Goal: Obtain resource: Download file/media

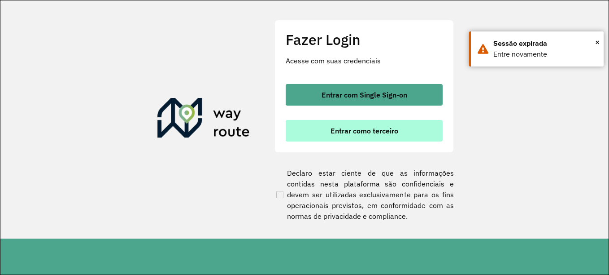
click at [362, 135] on button "Entrar como terceiro" at bounding box center [364, 131] width 157 height 22
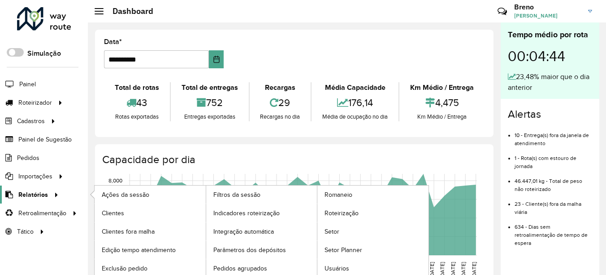
click at [43, 196] on span "Relatórios" at bounding box center [33, 194] width 30 height 9
click at [129, 210] on link "Clientes" at bounding box center [150, 213] width 111 height 18
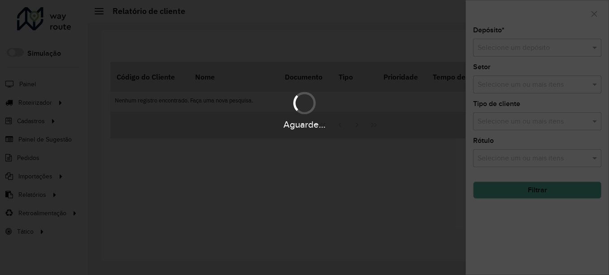
click at [509, 47] on div "Aguarde..." at bounding box center [304, 137] width 609 height 275
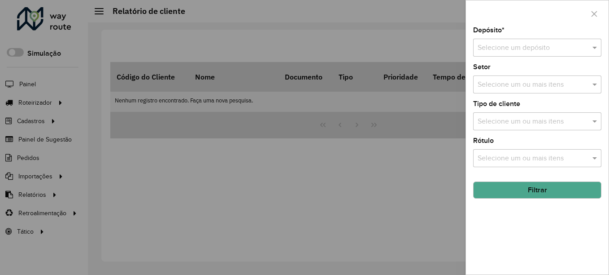
click at [574, 54] on div "Selecione um depósito" at bounding box center [537, 48] width 128 height 18
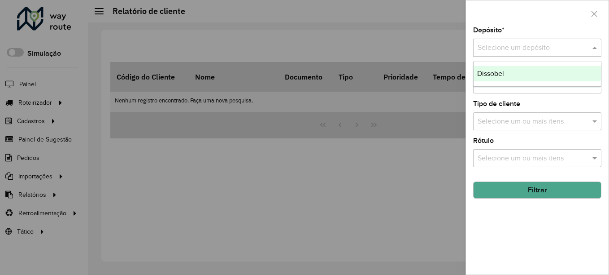
click at [580, 71] on div "Dissobel" at bounding box center [537, 73] width 127 height 15
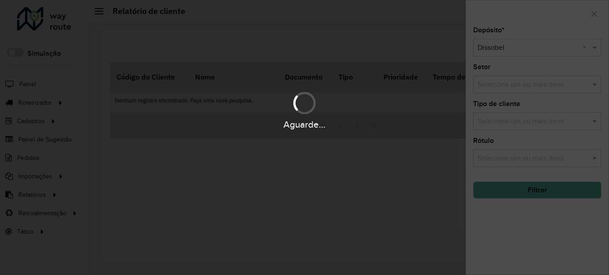
click at [595, 51] on div "Aguarde..." at bounding box center [304, 137] width 609 height 275
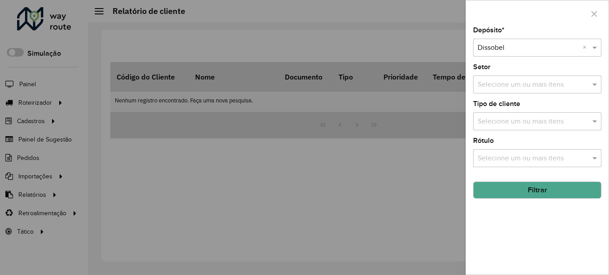
click at [550, 180] on hb-field-button "Filtrar" at bounding box center [537, 186] width 128 height 24
click at [552, 186] on button "Filtrar" at bounding box center [537, 189] width 128 height 17
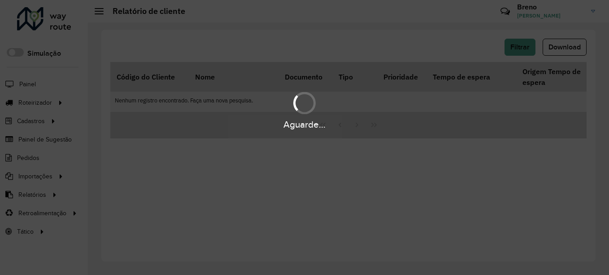
click at [574, 50] on div "Aguarde..." at bounding box center [304, 137] width 609 height 275
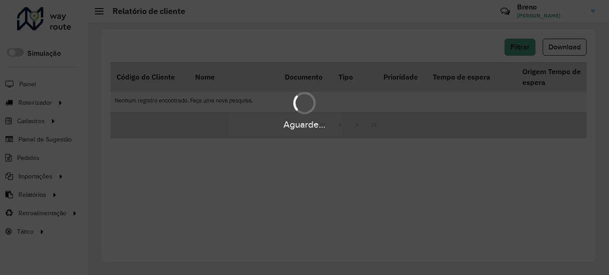
click at [574, 50] on div "Aguarde..." at bounding box center [304, 137] width 609 height 275
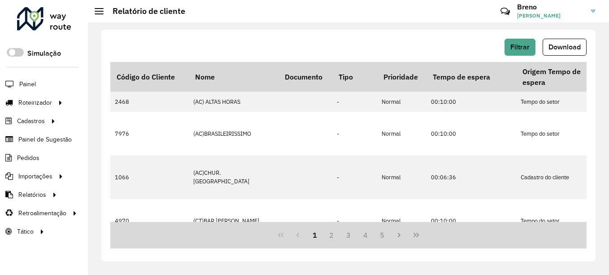
click at [576, 48] on span "Download" at bounding box center [565, 47] width 32 height 8
